Goal: Information Seeking & Learning: Check status

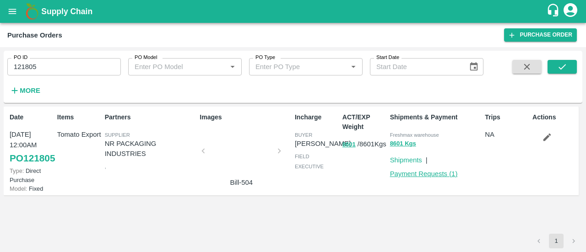
click at [421, 177] on link "Payment Requests ( 1 )" at bounding box center [424, 173] width 68 height 7
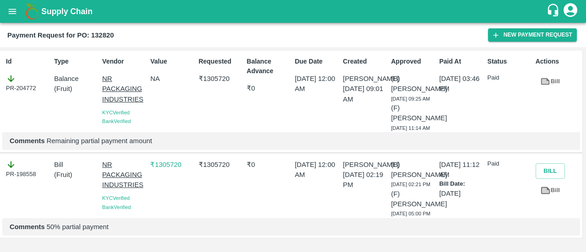
scroll to position [30, 0]
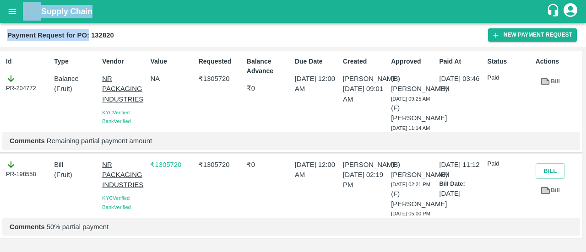
drag, startPoint x: 88, startPoint y: 31, endPoint x: 7, endPoint y: -7, distance: 89.0
click at [7, 0] on html "Supply Chain Payment Request for PO: 132820 New Payment Request Id PR-204772 Ty…" at bounding box center [293, 126] width 586 height 252
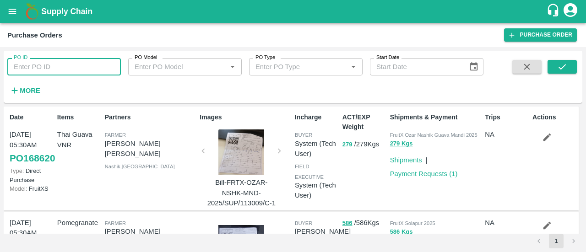
click at [74, 64] on input "PO ID" at bounding box center [63, 66] width 113 height 17
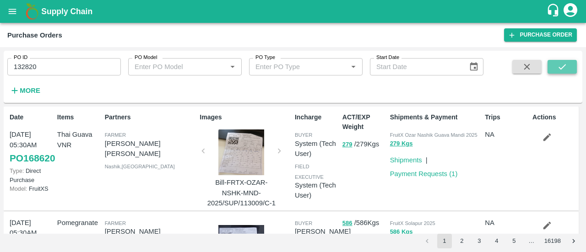
click at [563, 66] on icon "submit" at bounding box center [561, 66] width 7 height 5
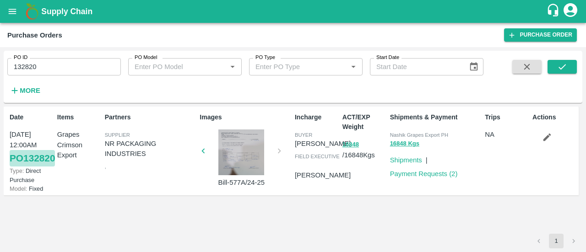
click at [19, 167] on link "PO 132820" at bounding box center [32, 158] width 45 height 16
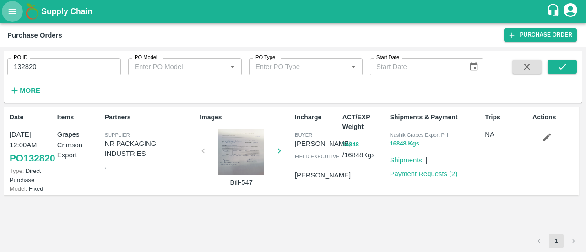
click at [15, 12] on icon "open drawer" at bounding box center [12, 11] width 10 height 10
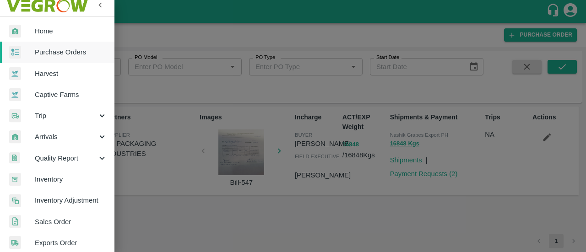
scroll to position [2, 0]
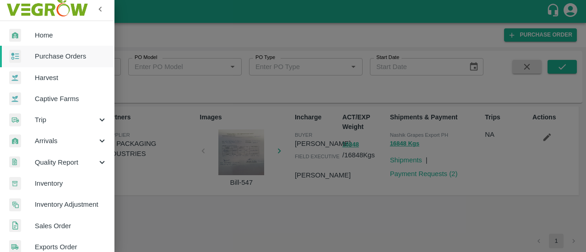
click at [213, 76] on div at bounding box center [293, 126] width 586 height 252
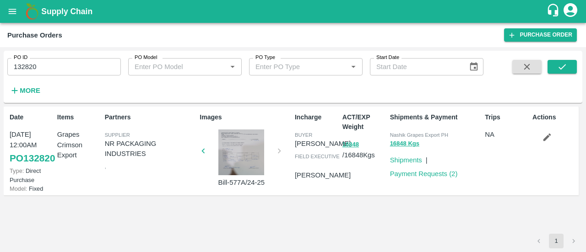
click at [33, 91] on strong "More" at bounding box center [30, 90] width 21 height 7
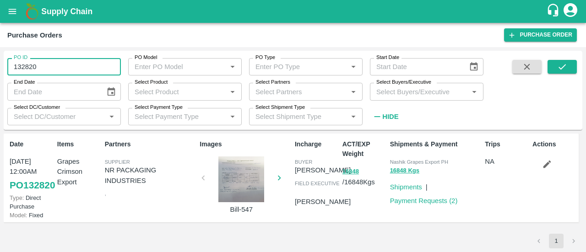
drag, startPoint x: 57, startPoint y: 69, endPoint x: 0, endPoint y: 98, distance: 64.0
click at [0, 98] on div "PO ID 132820 PO ID PO Model PO Model   * PO Type PO Type   * Start Date Start D…" at bounding box center [293, 149] width 586 height 205
type input "132820"
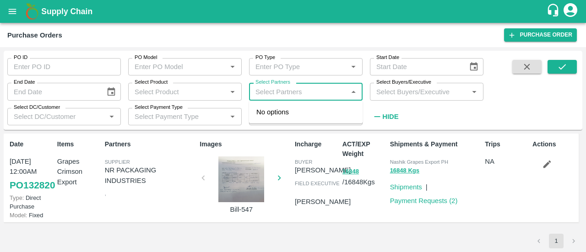
click at [321, 95] on input "Select Partners" at bounding box center [298, 92] width 93 height 12
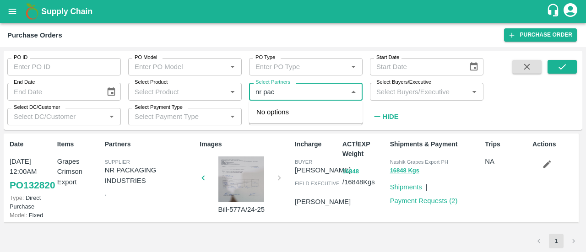
type input "nr pack"
type input "132820"
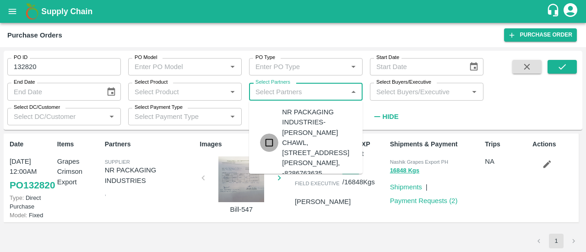
click at [274, 152] on input "checkbox" at bounding box center [269, 143] width 18 height 18
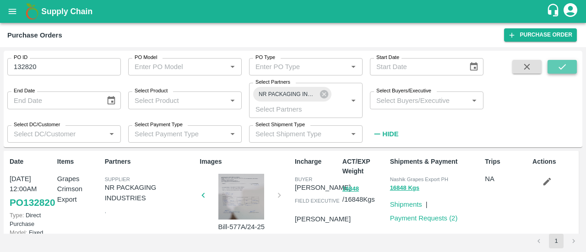
click at [556, 72] on button "submit" at bounding box center [561, 67] width 29 height 14
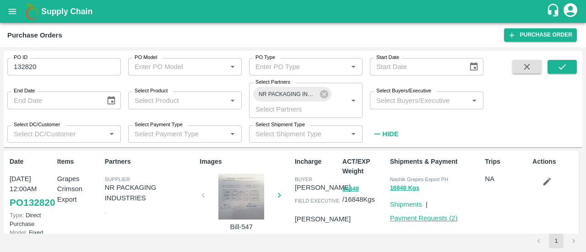
scroll to position [31, 0]
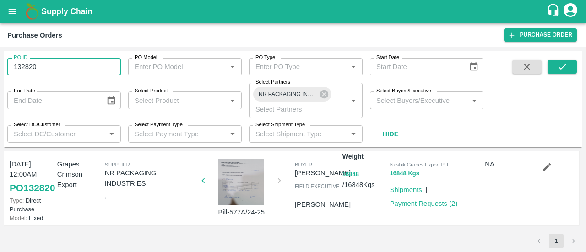
drag, startPoint x: 100, startPoint y: 75, endPoint x: 0, endPoint y: 104, distance: 104.4
click at [0, 104] on div "PO ID 132820 PO ID PO Model PO Model   * PO Type PO Type   * Start Date Start D…" at bounding box center [293, 149] width 586 height 205
type input "132820"
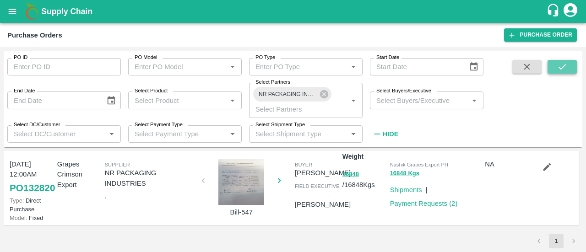
click at [555, 61] on button "submit" at bounding box center [561, 67] width 29 height 14
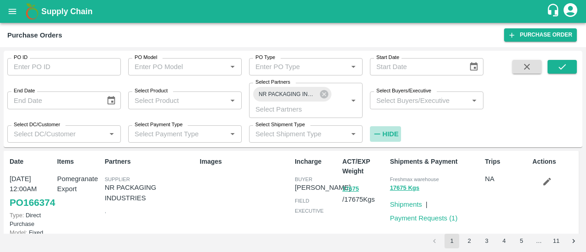
click at [399, 129] on button "Hide" at bounding box center [385, 134] width 31 height 16
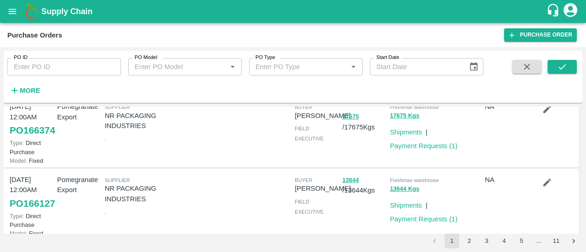
scroll to position [0, 0]
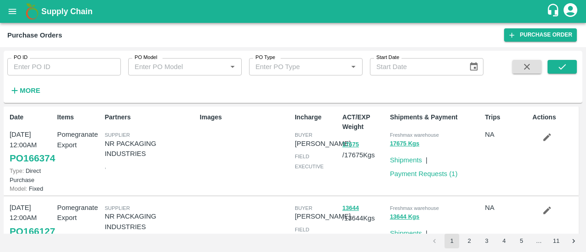
click at [186, 19] on div "Supply Chain" at bounding box center [293, 11] width 586 height 23
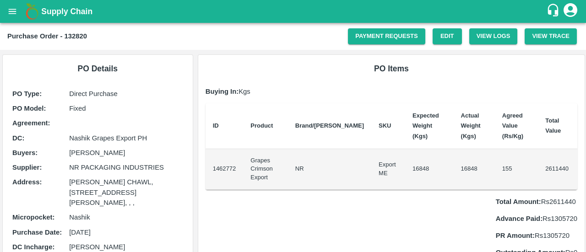
click at [19, 174] on div "PO Type : Direct Purchase PO Model : Fixed Agreement: DC : Nashik Grapes Export…" at bounding box center [97, 180] width 175 height 188
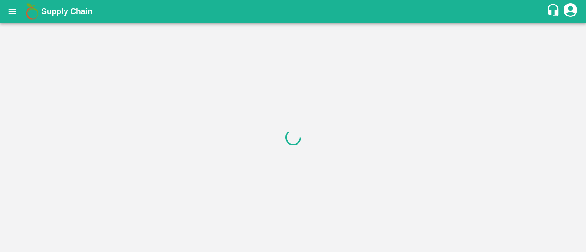
click at [435, 39] on div at bounding box center [293, 137] width 586 height 229
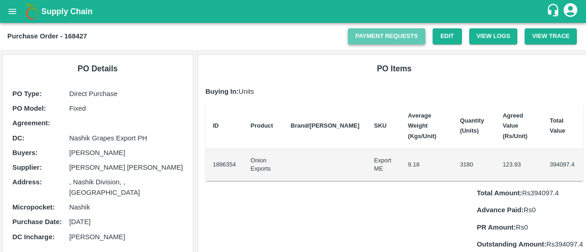
click at [403, 37] on link "Payment Requests" at bounding box center [386, 36] width 77 height 16
click at [409, 181] on div "Total Amount: Rs 394097.4 Advance Paid: Rs 0 PR Amount: Rs 0 Outstanding Amount…" at bounding box center [393, 215] width 377 height 68
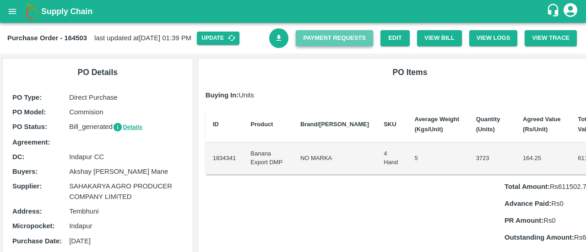
click at [329, 40] on link "Payment Requests" at bounding box center [334, 38] width 77 height 16
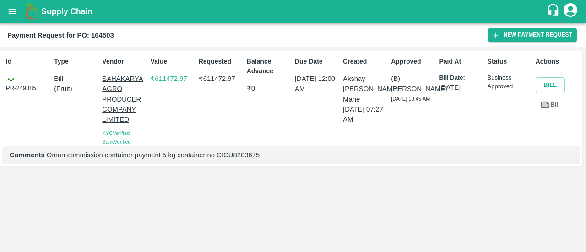
click at [231, 152] on p "Comments Oman commission container payment 5 kg container no CICU8203675" at bounding box center [291, 155] width 563 height 10
copy p "CICU8203675"
click at [550, 82] on button "Bill" at bounding box center [549, 85] width 29 height 16
click at [546, 108] on icon at bounding box center [545, 105] width 9 height 7
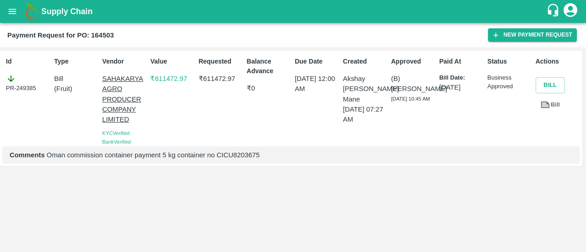
click at [27, 86] on div "PR-249385" at bounding box center [28, 83] width 44 height 19
copy div "249385"
click at [102, 32] on b "Payment Request for PO: 164503" at bounding box center [60, 35] width 107 height 7
copy b "164503"
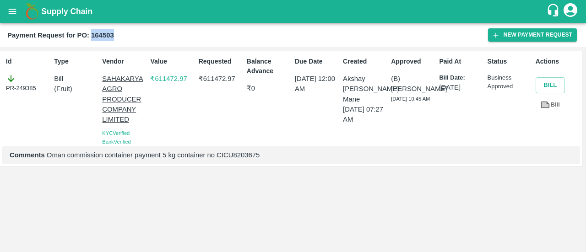
click at [102, 32] on b "Payment Request for PO: 164503" at bounding box center [60, 35] width 107 height 7
click at [208, 74] on p "₹ 611472.97" at bounding box center [221, 79] width 44 height 10
copy p "611472.97"
click at [245, 157] on p "Comments Oman commission container payment 5 kg container no CICU8203675" at bounding box center [291, 155] width 563 height 10
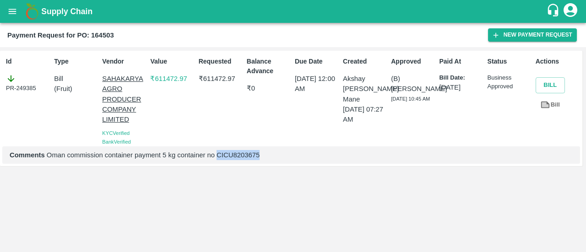
copy p "CICU8203675"
click at [245, 157] on p "Comments Oman commission container payment 5 kg container no CICU8203675" at bounding box center [291, 155] width 563 height 10
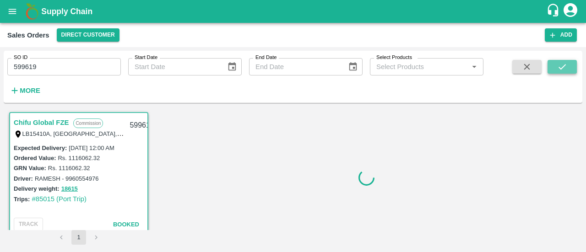
click at [553, 69] on button "submit" at bounding box center [561, 67] width 29 height 14
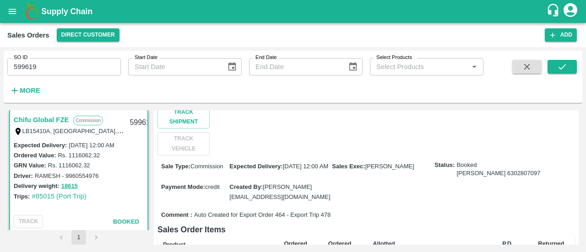
scroll to position [82, 0]
